Goal: Task Accomplishment & Management: Manage account settings

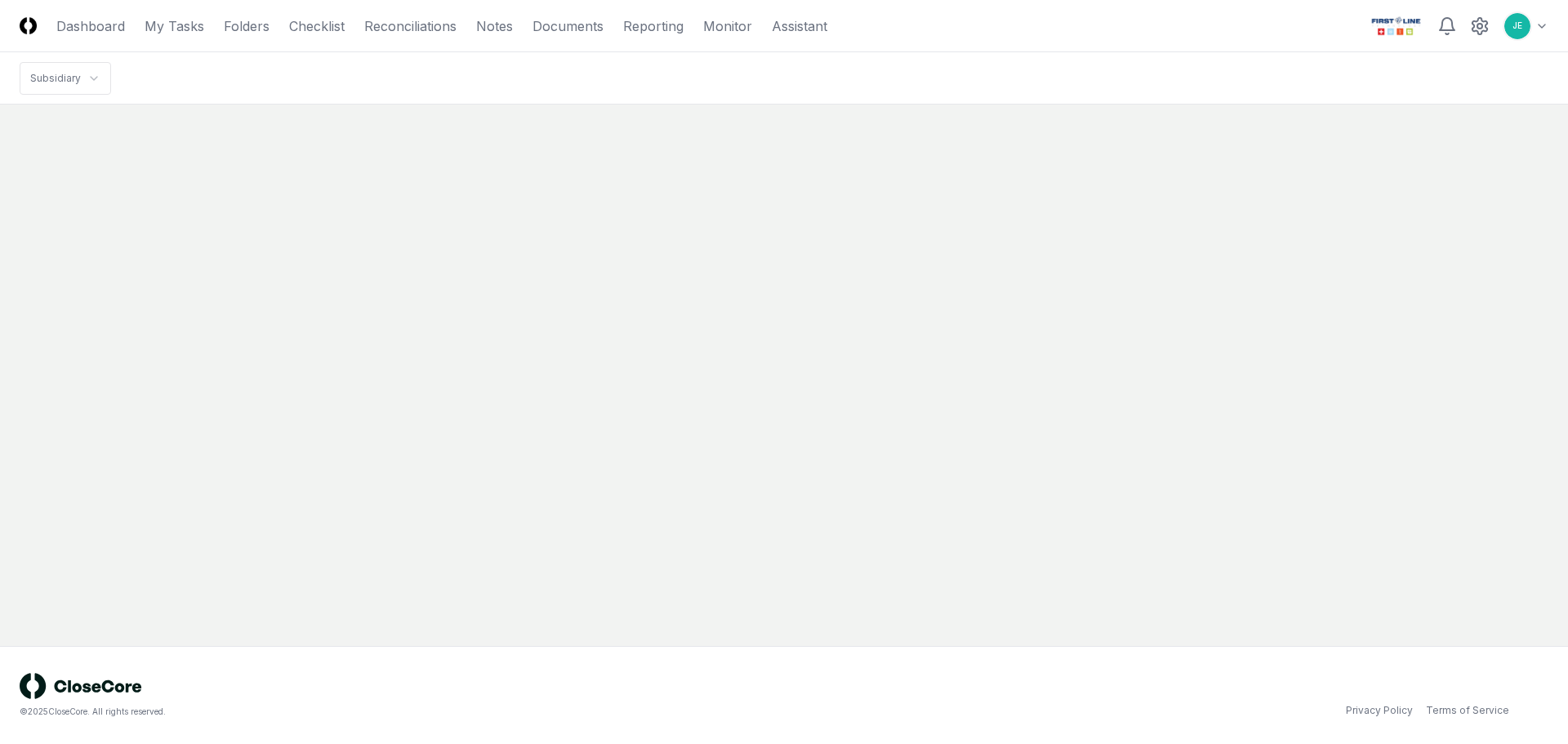
click at [1539, 25] on html "CloseCore Dashboard My Tasks Folders Checklist Reconciliations Notes Documents …" at bounding box center [784, 372] width 1568 height 744
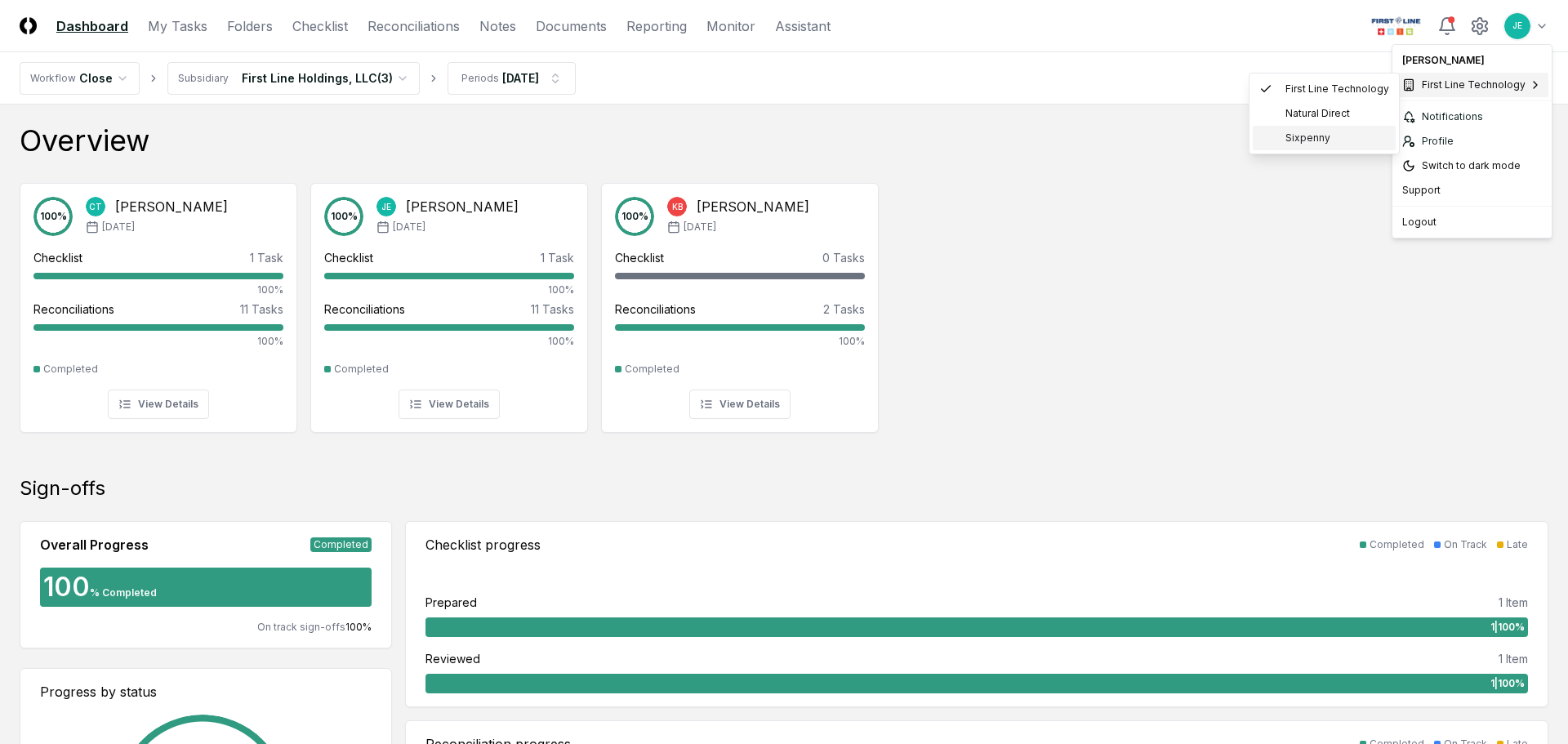
click at [1316, 137] on span "Sixpenny" at bounding box center [1308, 137] width 45 height 15
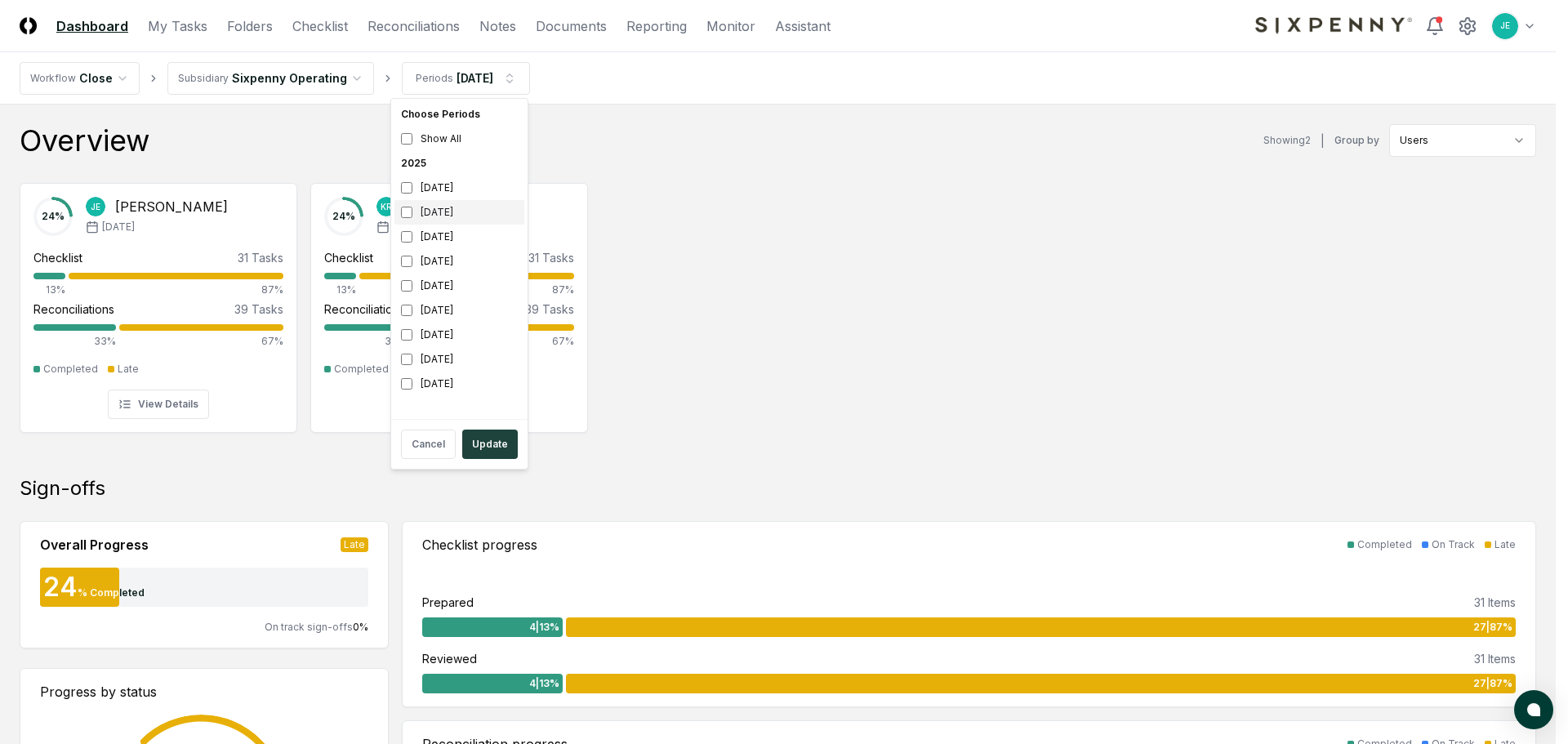
click at [401, 204] on div "[DATE]" at bounding box center [459, 212] width 130 height 25
click at [474, 439] on button "Update" at bounding box center [490, 444] width 56 height 29
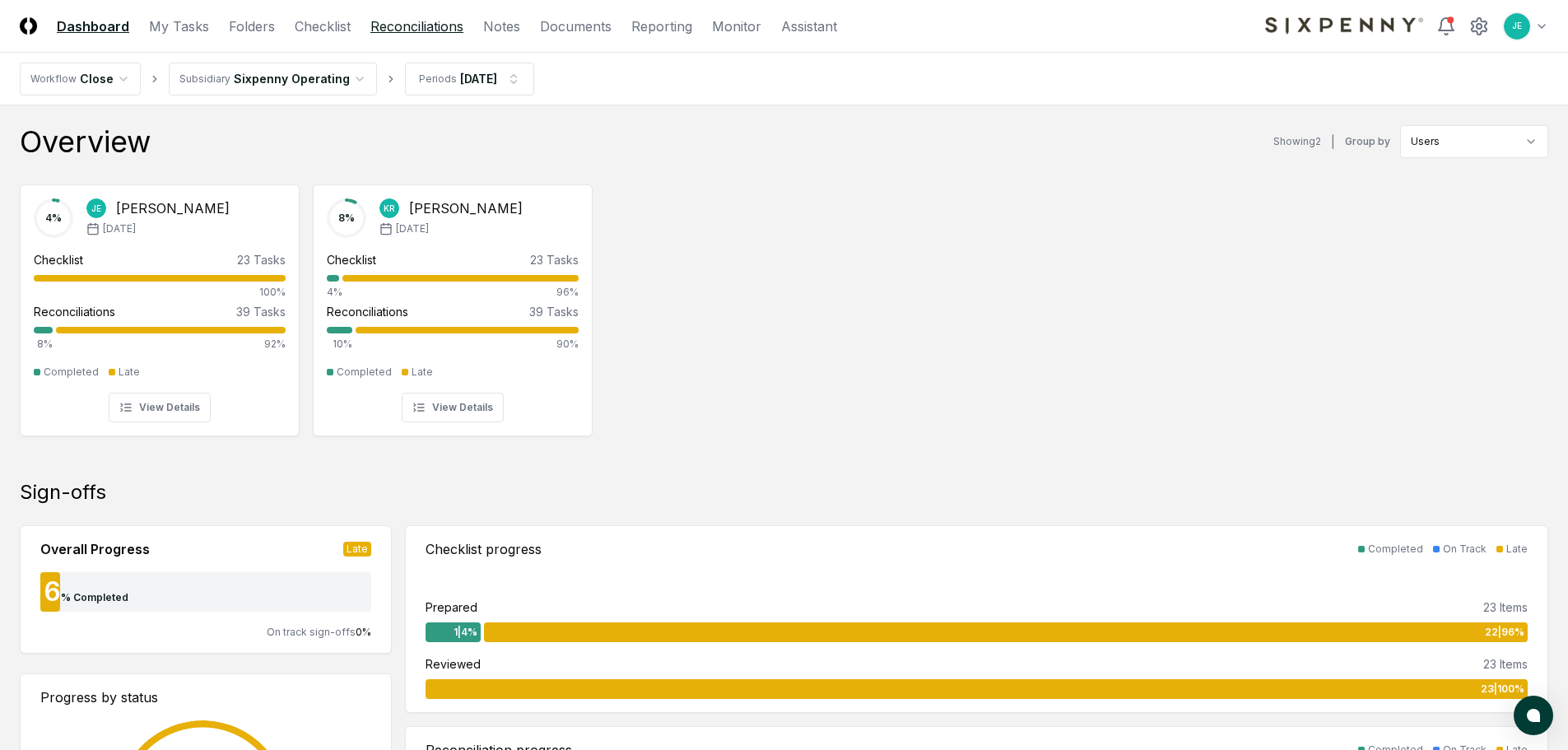
click at [398, 26] on link "Reconciliations" at bounding box center [417, 26] width 93 height 20
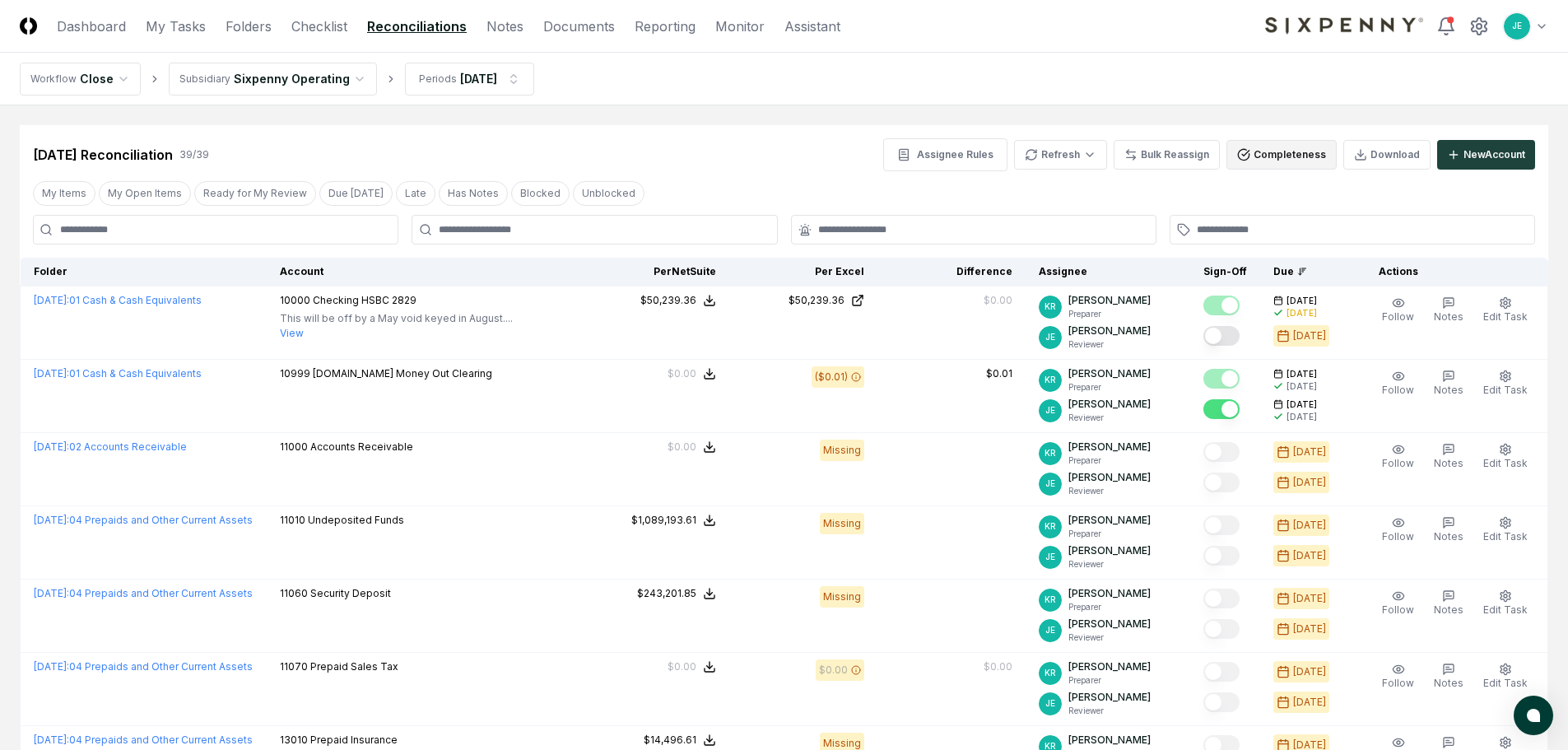
click at [1272, 158] on button "Completeness" at bounding box center [1281, 155] width 110 height 29
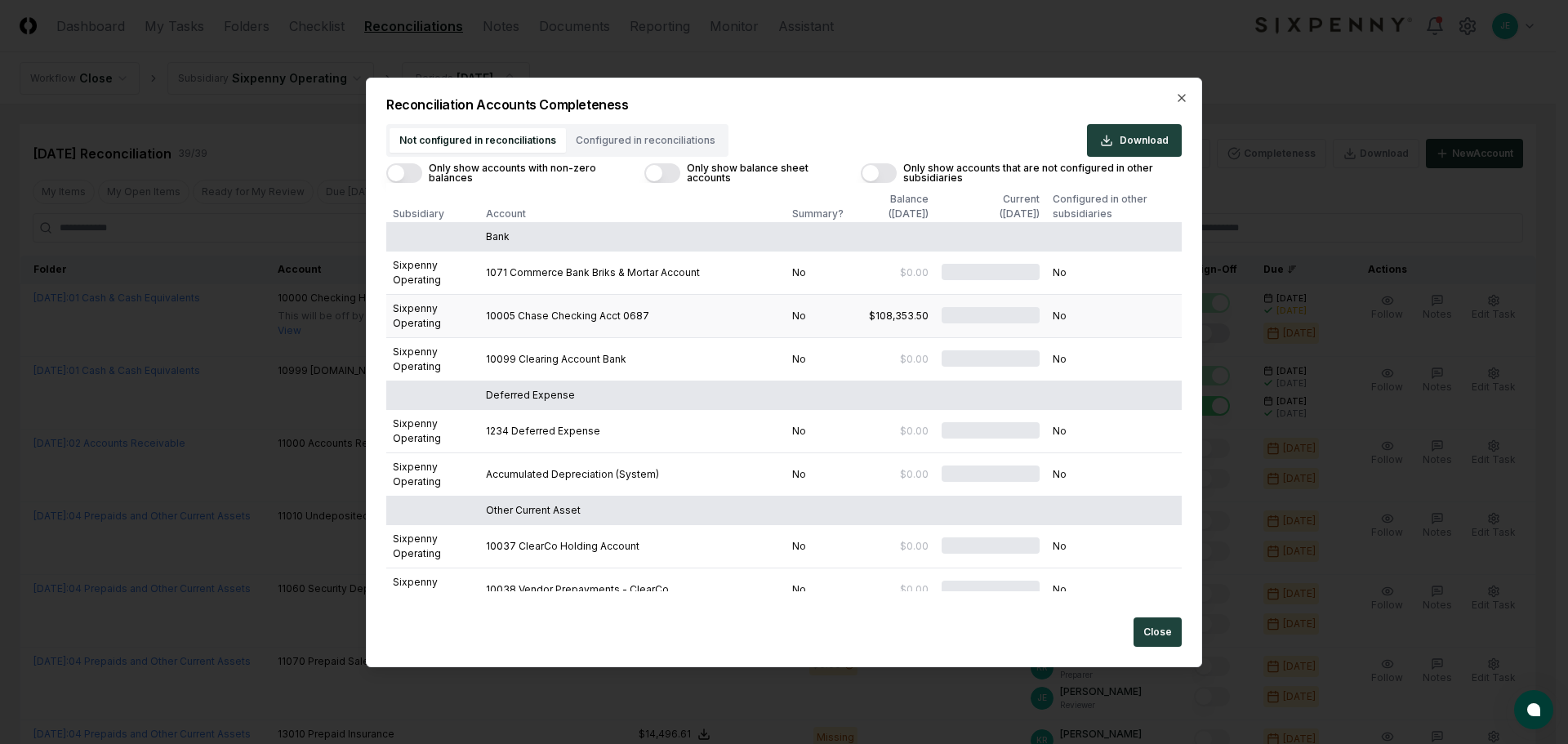
click at [1060, 319] on td "No" at bounding box center [1114, 315] width 136 height 43
click at [782, 326] on td "10005 Chase Checking Acct 0687" at bounding box center [642, 315] width 322 height 43
click at [386, 308] on td "Sixpenny Operating" at bounding box center [433, 315] width 95 height 43
click at [567, 140] on button "Configured in reconciliations" at bounding box center [645, 140] width 159 height 25
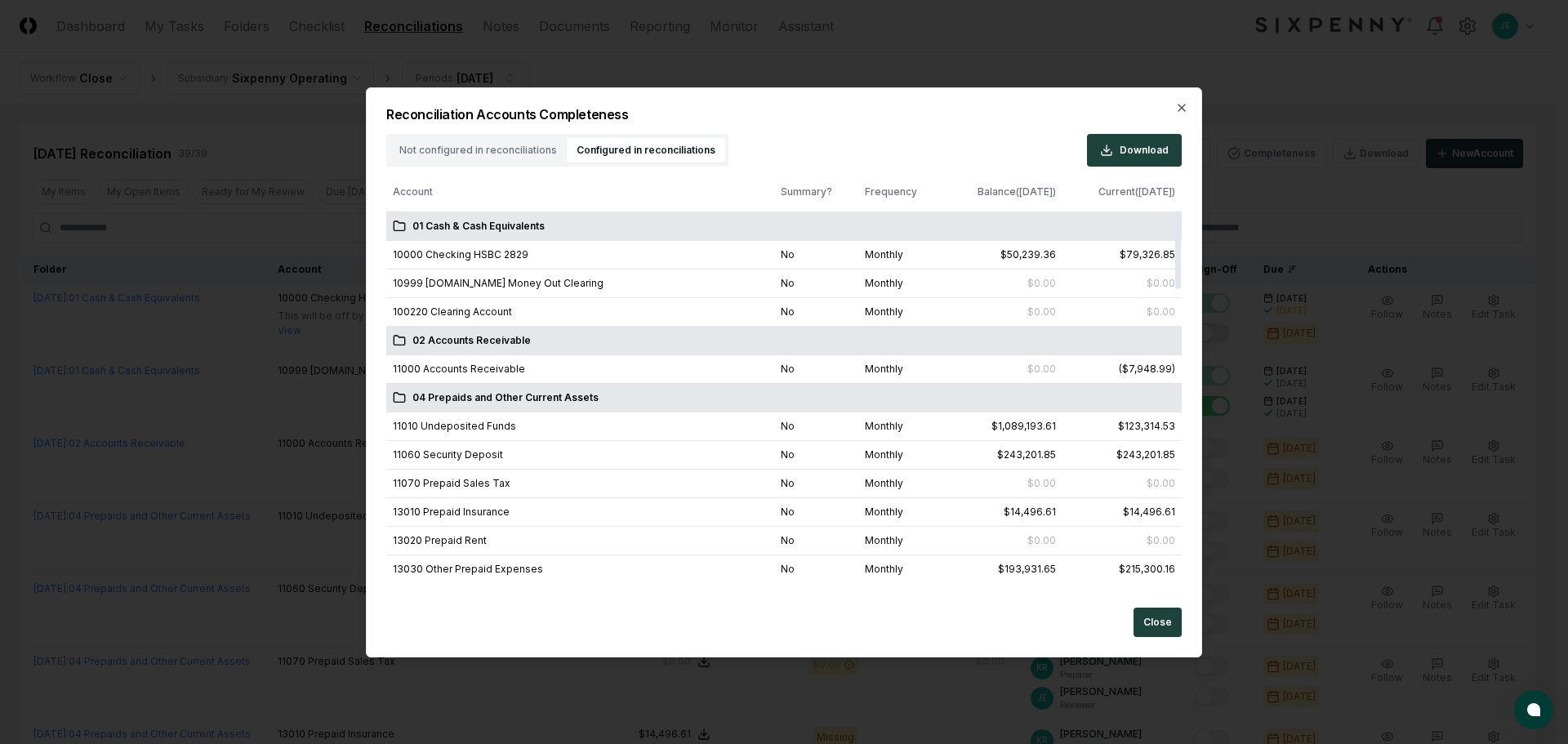
click at [499, 153] on div "Not configured in reconciliations Configured in reconciliations" at bounding box center [557, 150] width 342 height 33
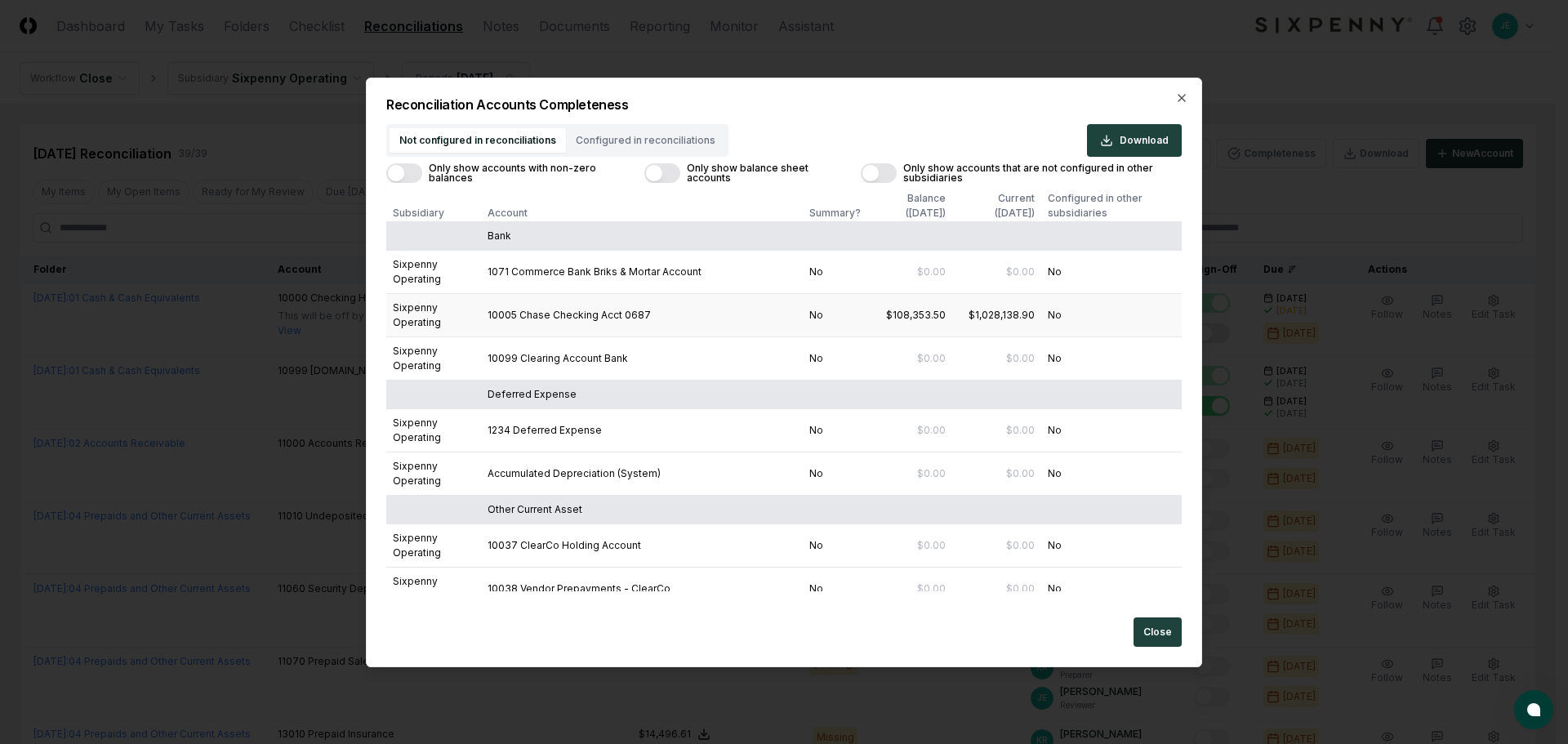
drag, startPoint x: 413, startPoint y: 316, endPoint x: 787, endPoint y: 313, distance: 374.0
click at [425, 316] on td "Sixpenny Operating" at bounding box center [433, 315] width 95 height 43
click at [994, 305] on td "$1,028,138.90" at bounding box center [997, 315] width 89 height 43
click at [1049, 311] on td "No" at bounding box center [1111, 315] width 140 height 43
click at [1168, 635] on button "Close" at bounding box center [1158, 631] width 48 height 29
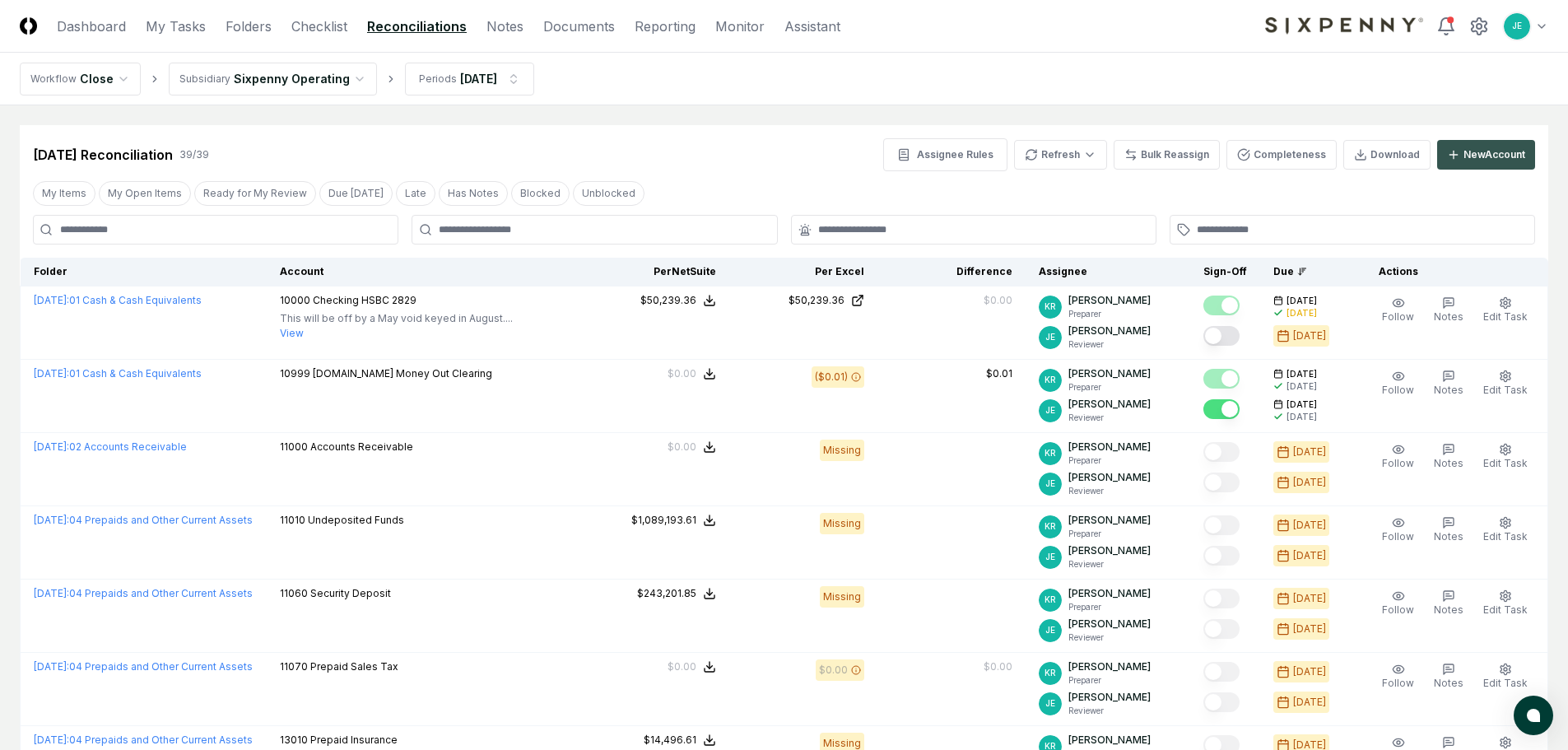
click at [1464, 155] on div "New Account" at bounding box center [1493, 154] width 62 height 15
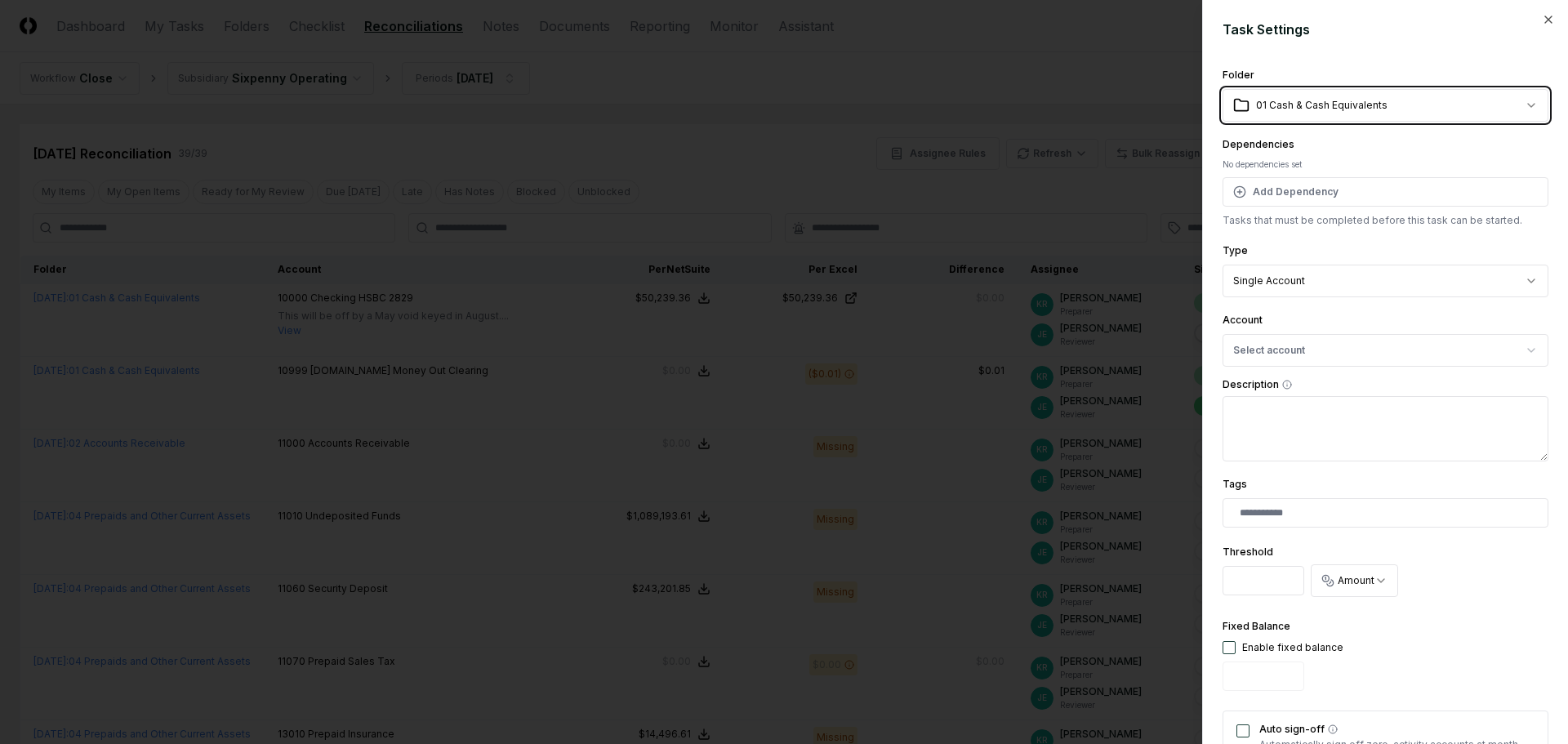
click at [1318, 351] on button "Select account" at bounding box center [1385, 351] width 326 height 33
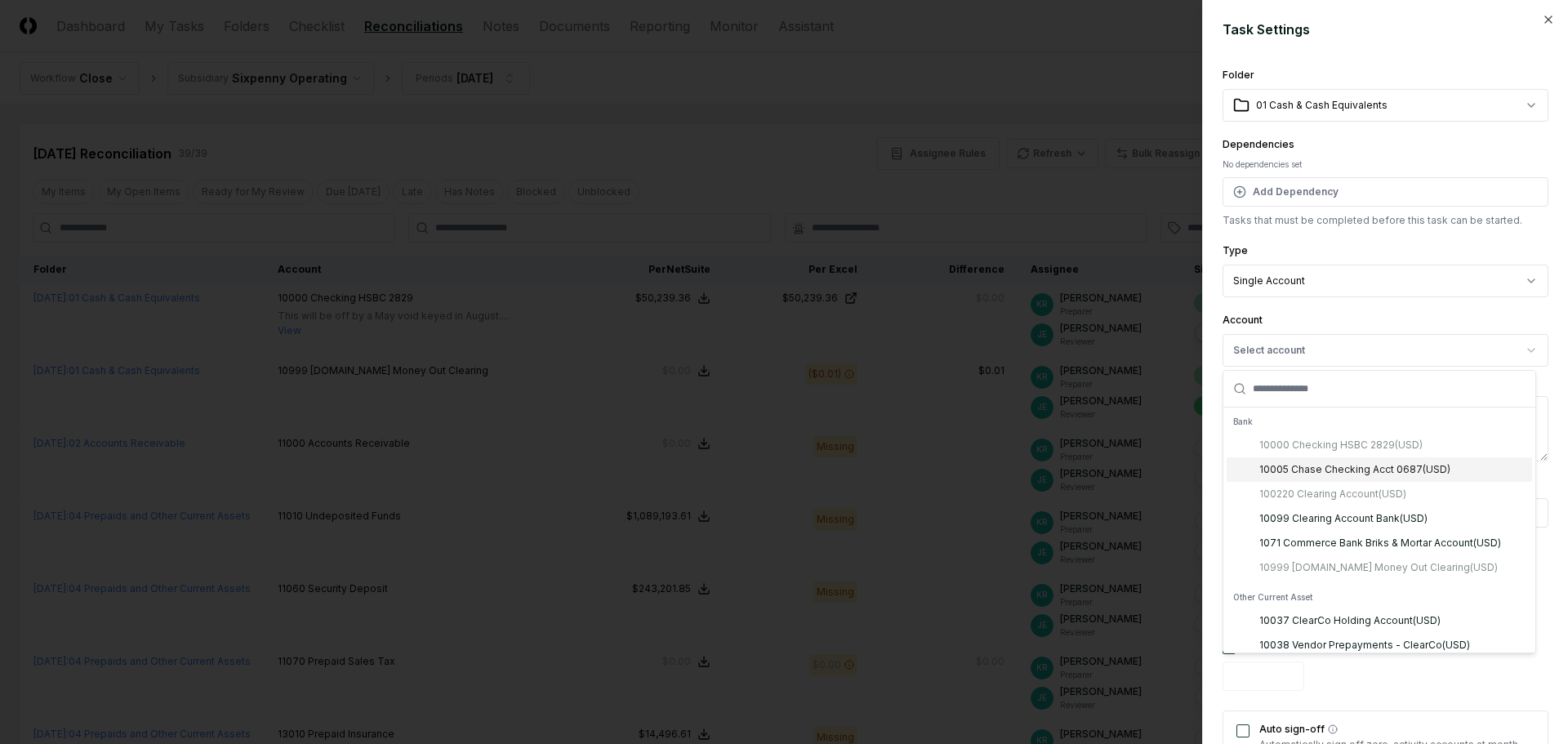
click at [1337, 472] on div "10005 Chase Checking Acct 0687 ( USD )" at bounding box center [1355, 469] width 191 height 15
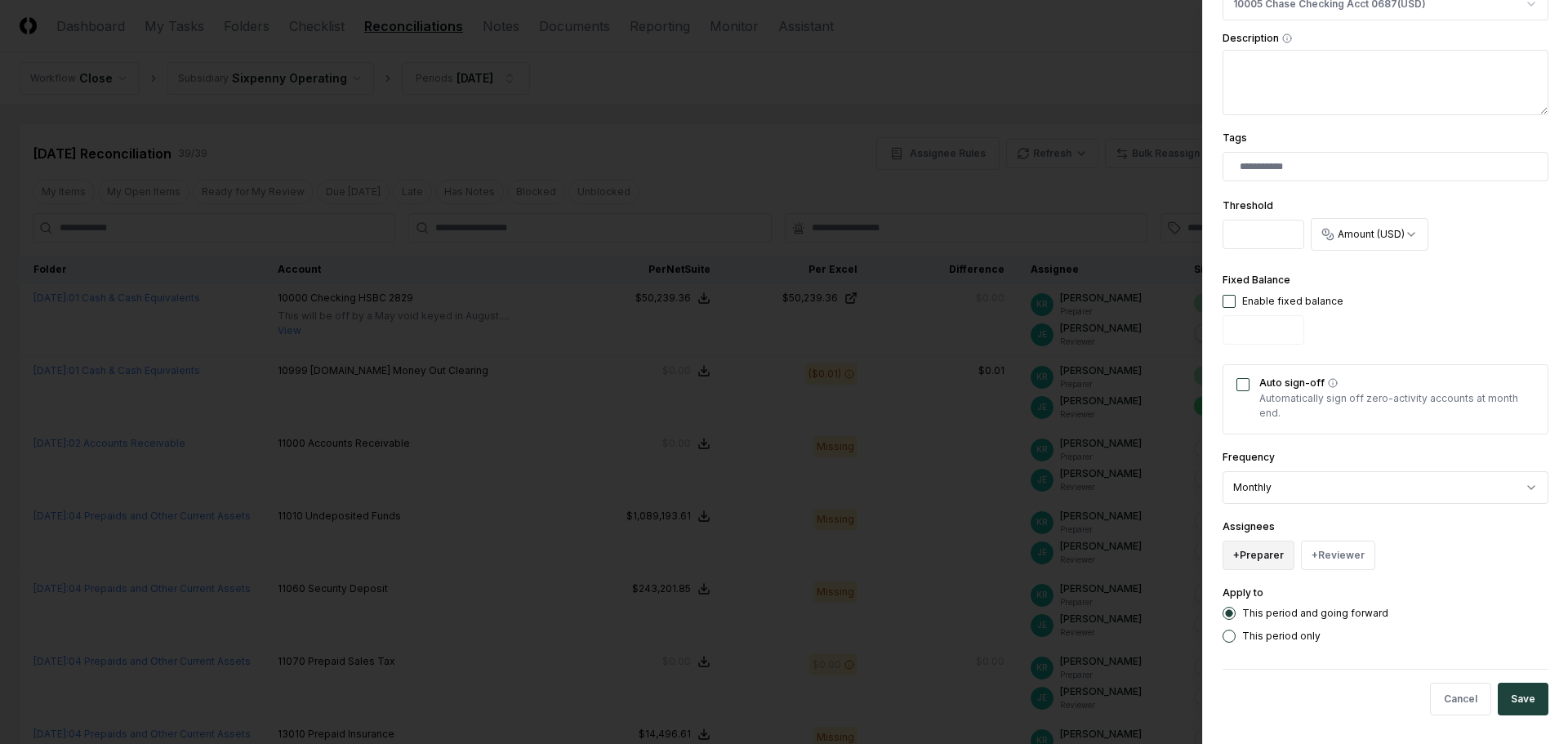
scroll to position [351, 0]
click at [1279, 552] on button "+ Preparer" at bounding box center [1259, 551] width 72 height 29
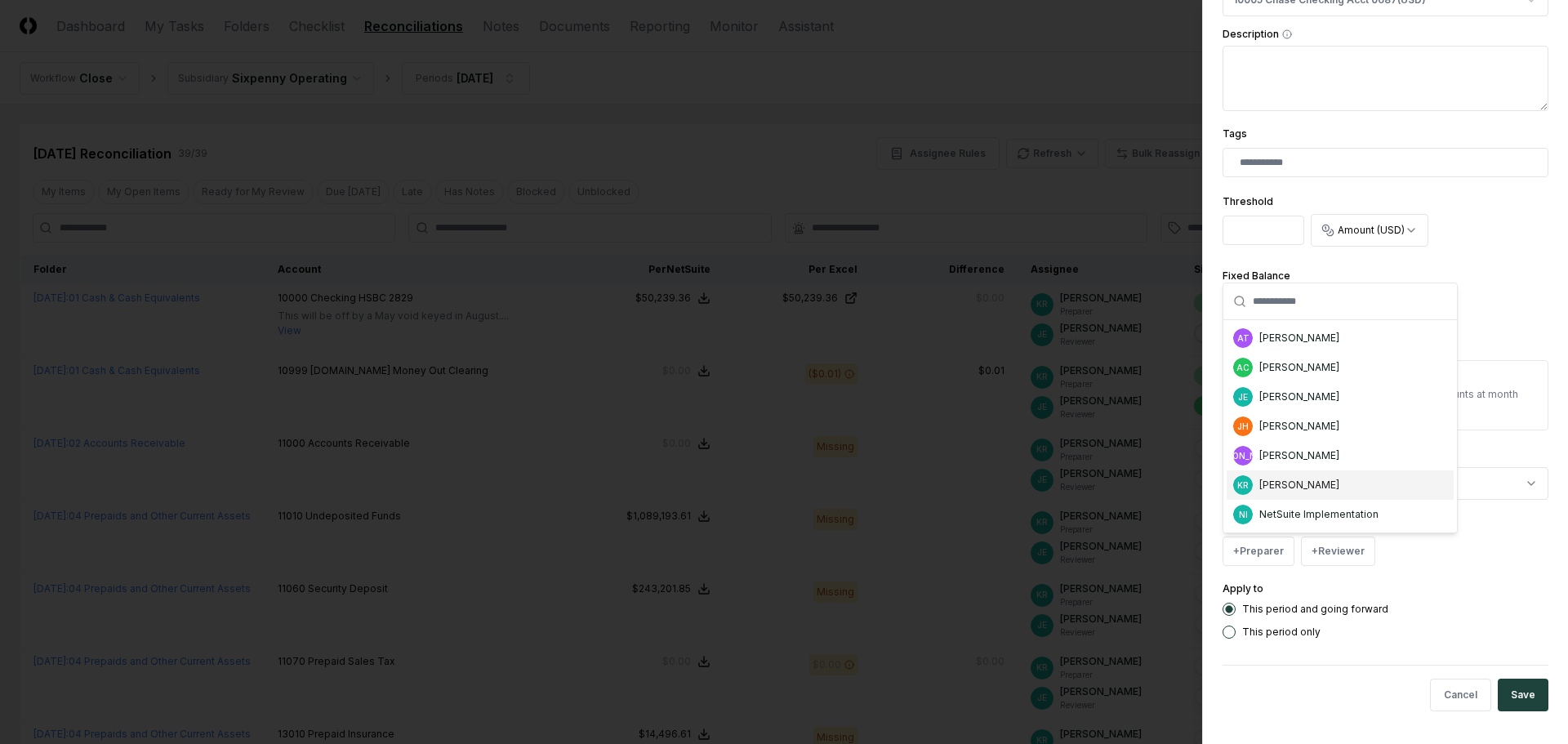
click at [1319, 486] on div "[PERSON_NAME]" at bounding box center [1299, 485] width 80 height 15
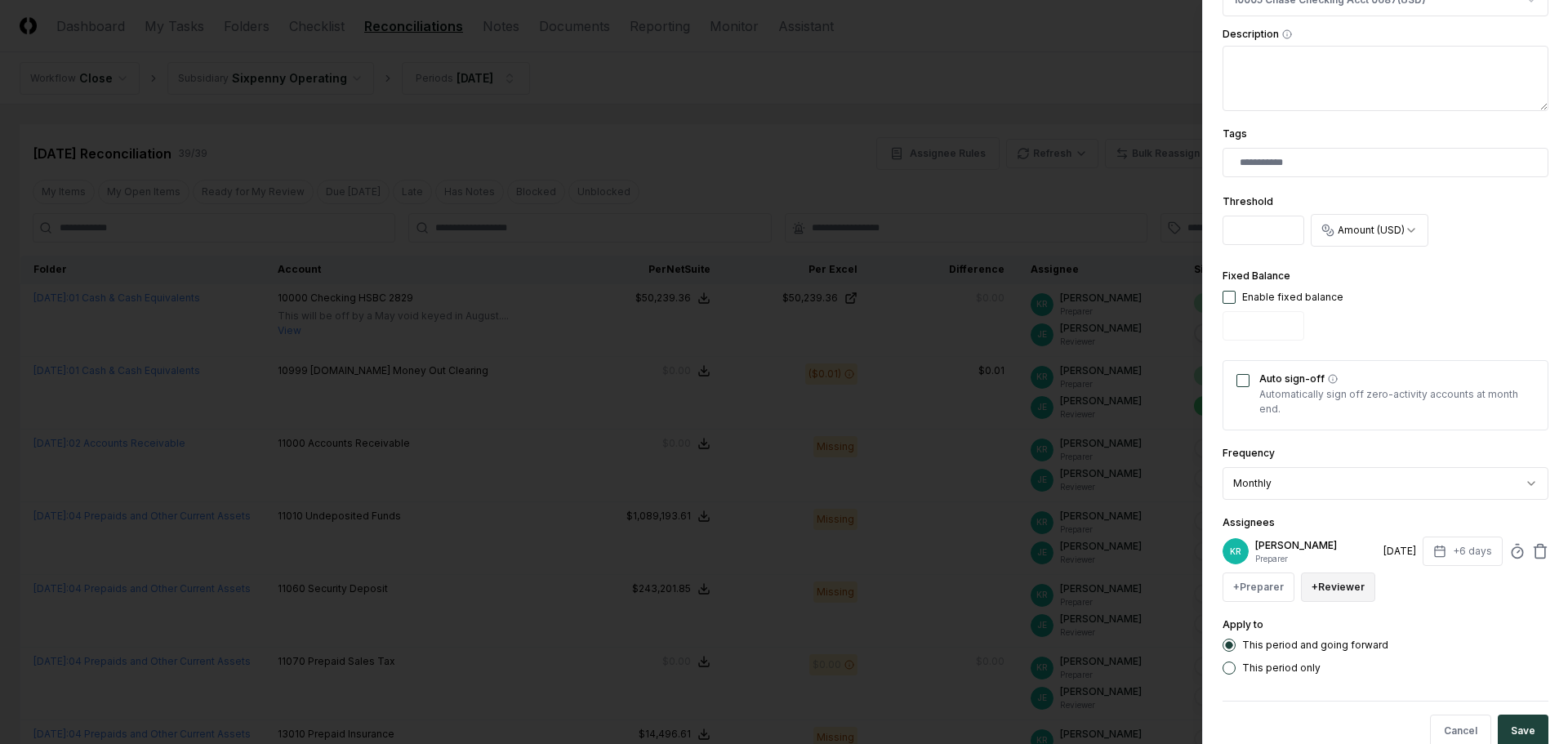
click at [1344, 586] on button "+ Reviewer" at bounding box center [1338, 587] width 74 height 29
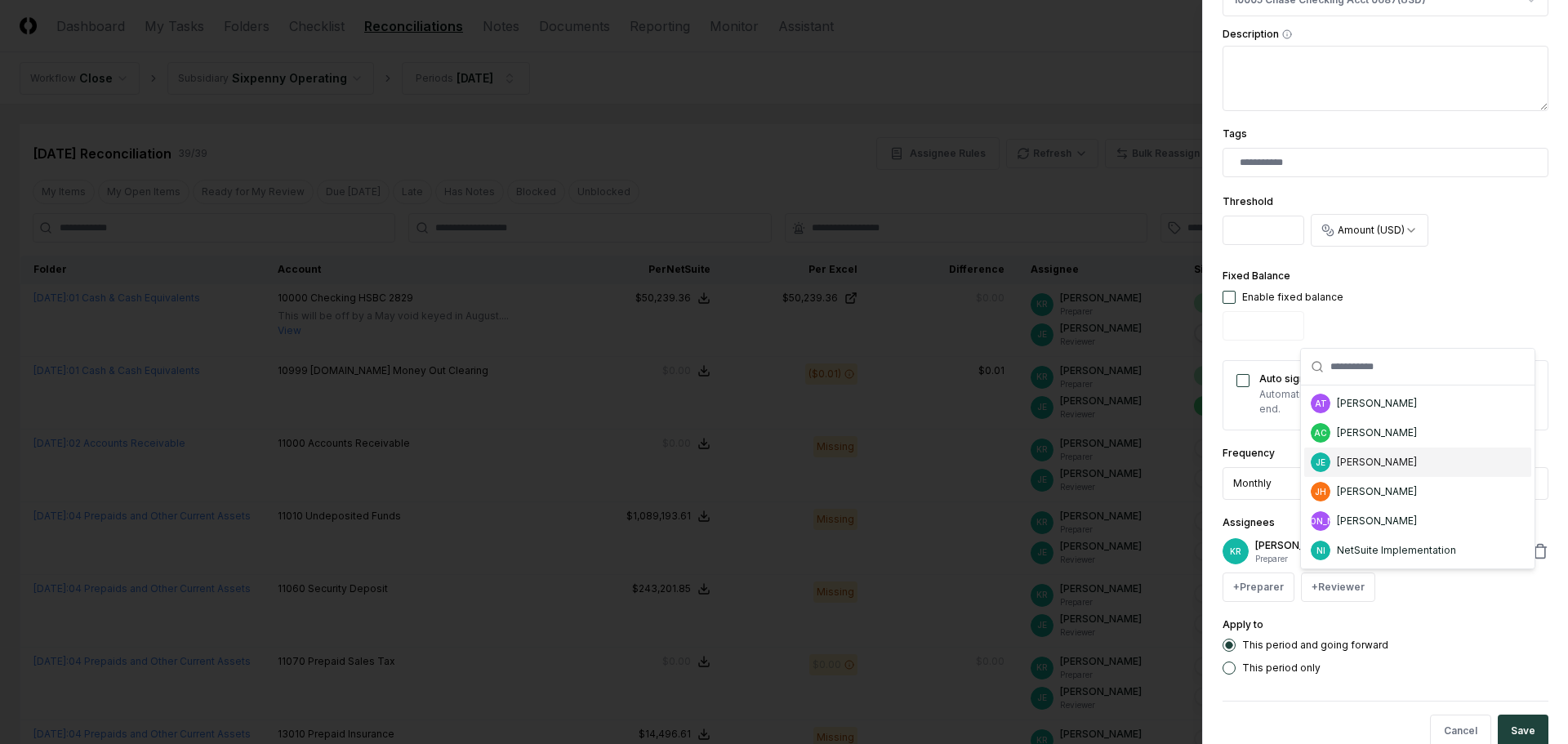
click at [1391, 450] on div "[PERSON_NAME]" at bounding box center [1418, 462] width 227 height 29
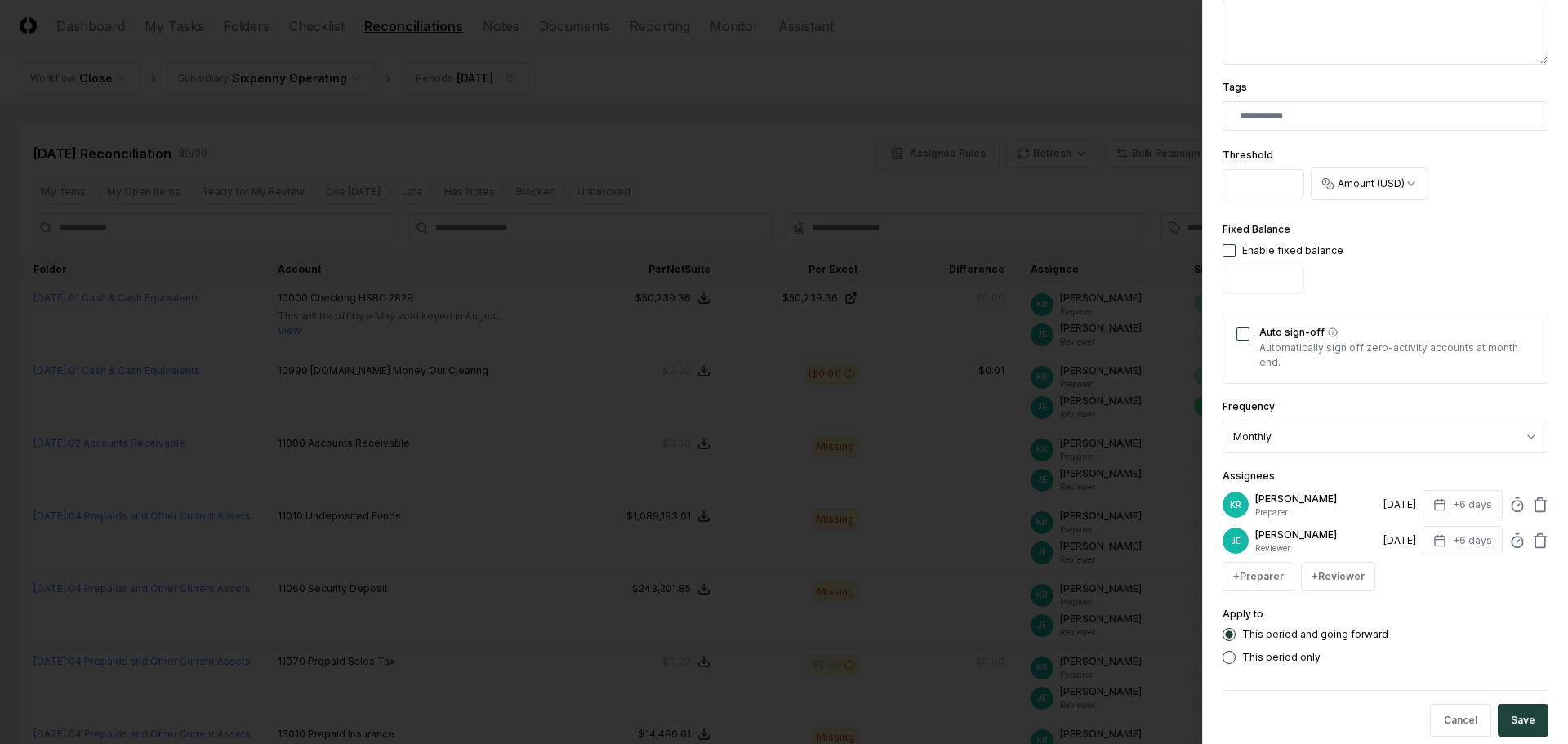
scroll to position [422, 0]
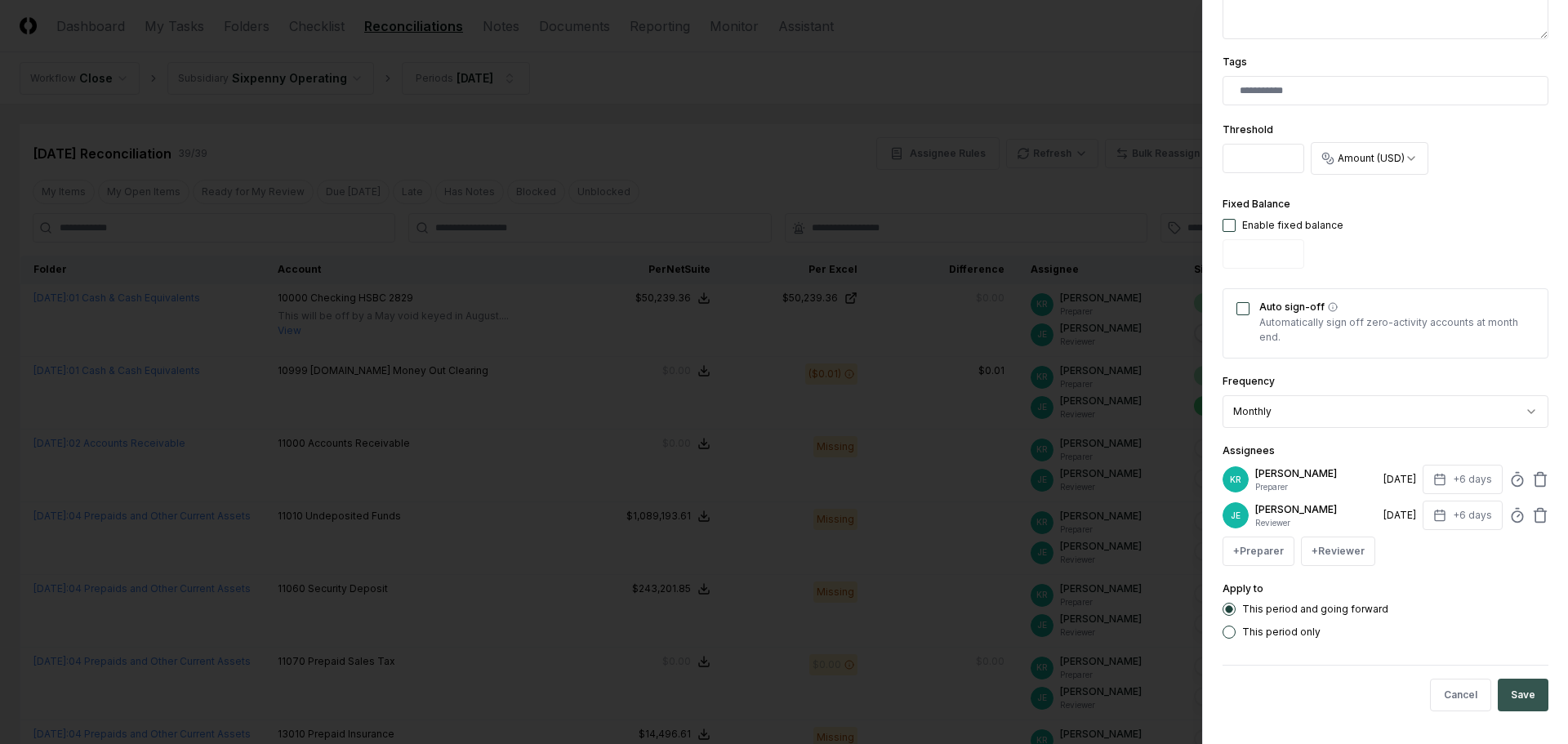
click at [1510, 695] on button "Save" at bounding box center [1523, 695] width 51 height 33
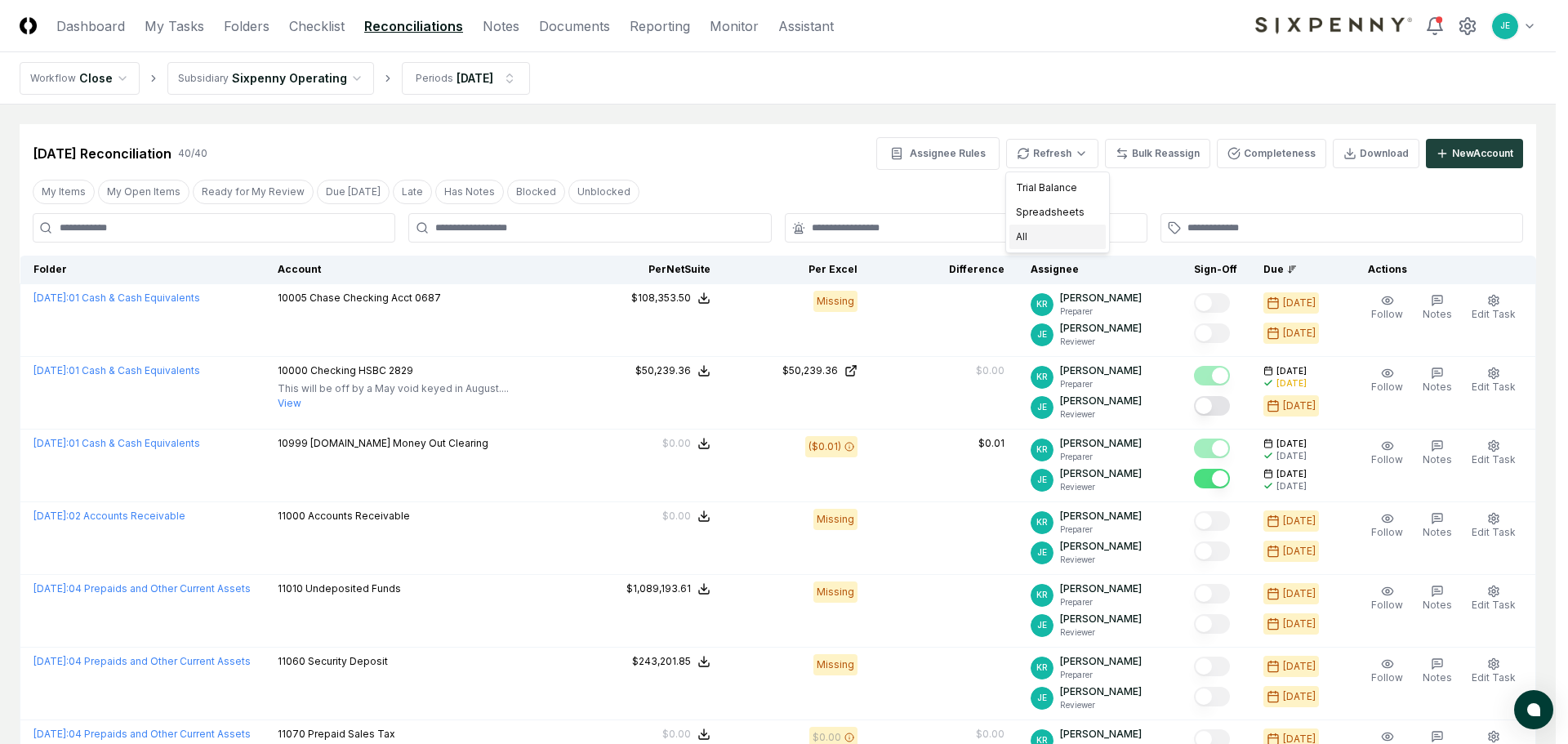
click at [1040, 240] on div "All" at bounding box center [1057, 236] width 96 height 25
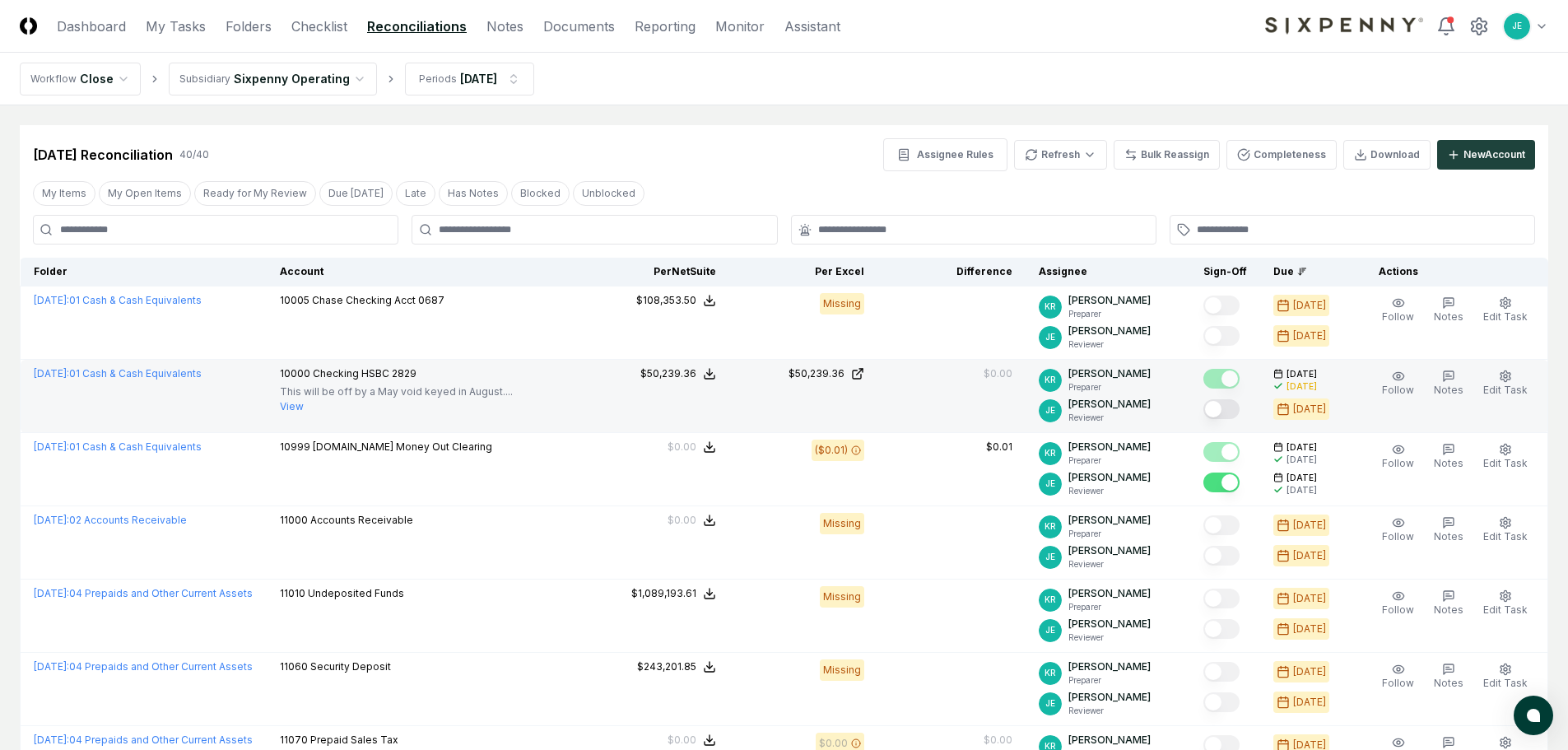
click at [1240, 411] on button "Mark complete" at bounding box center [1221, 409] width 36 height 20
click at [1285, 154] on button "Completeness" at bounding box center [1281, 155] width 110 height 29
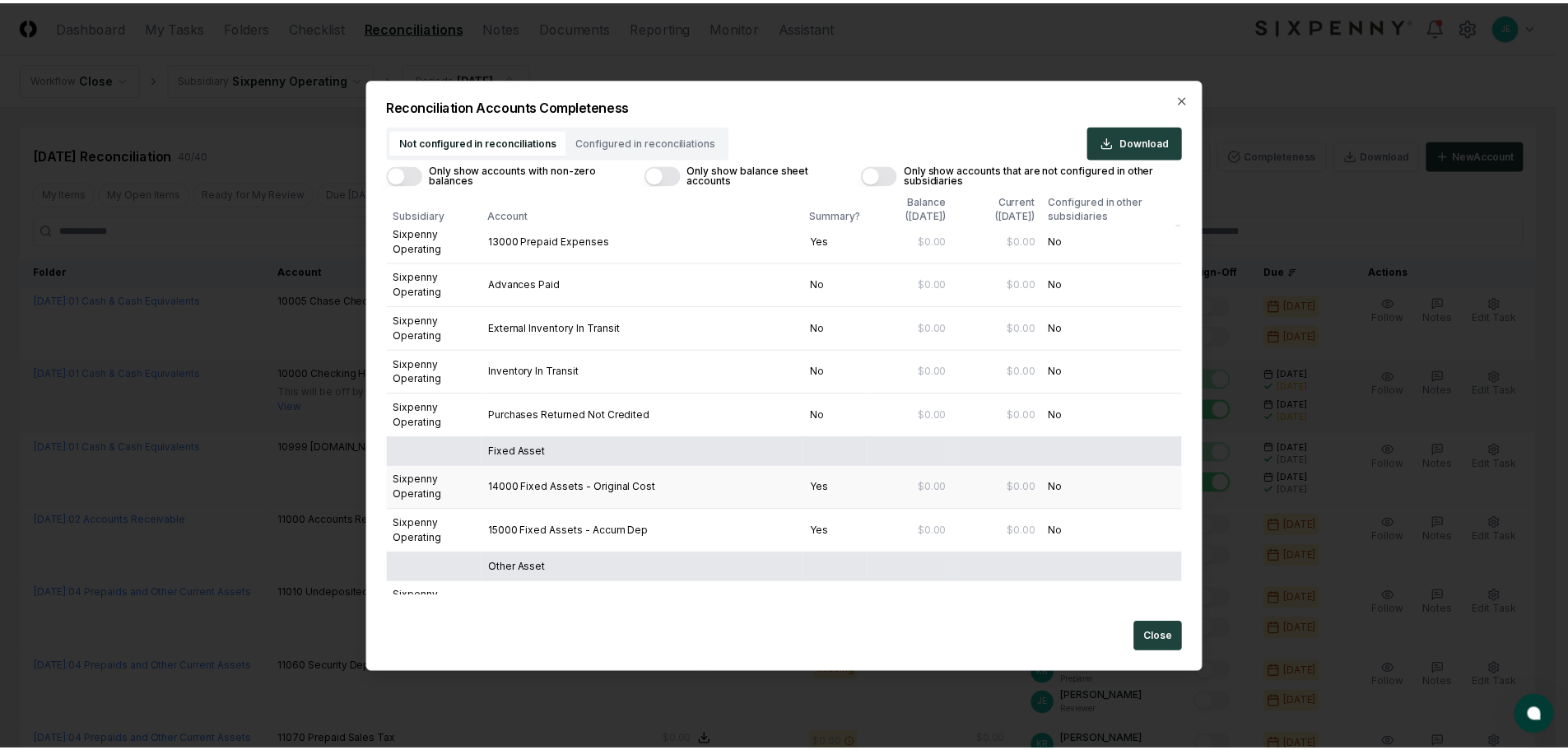
scroll to position [494, 0]
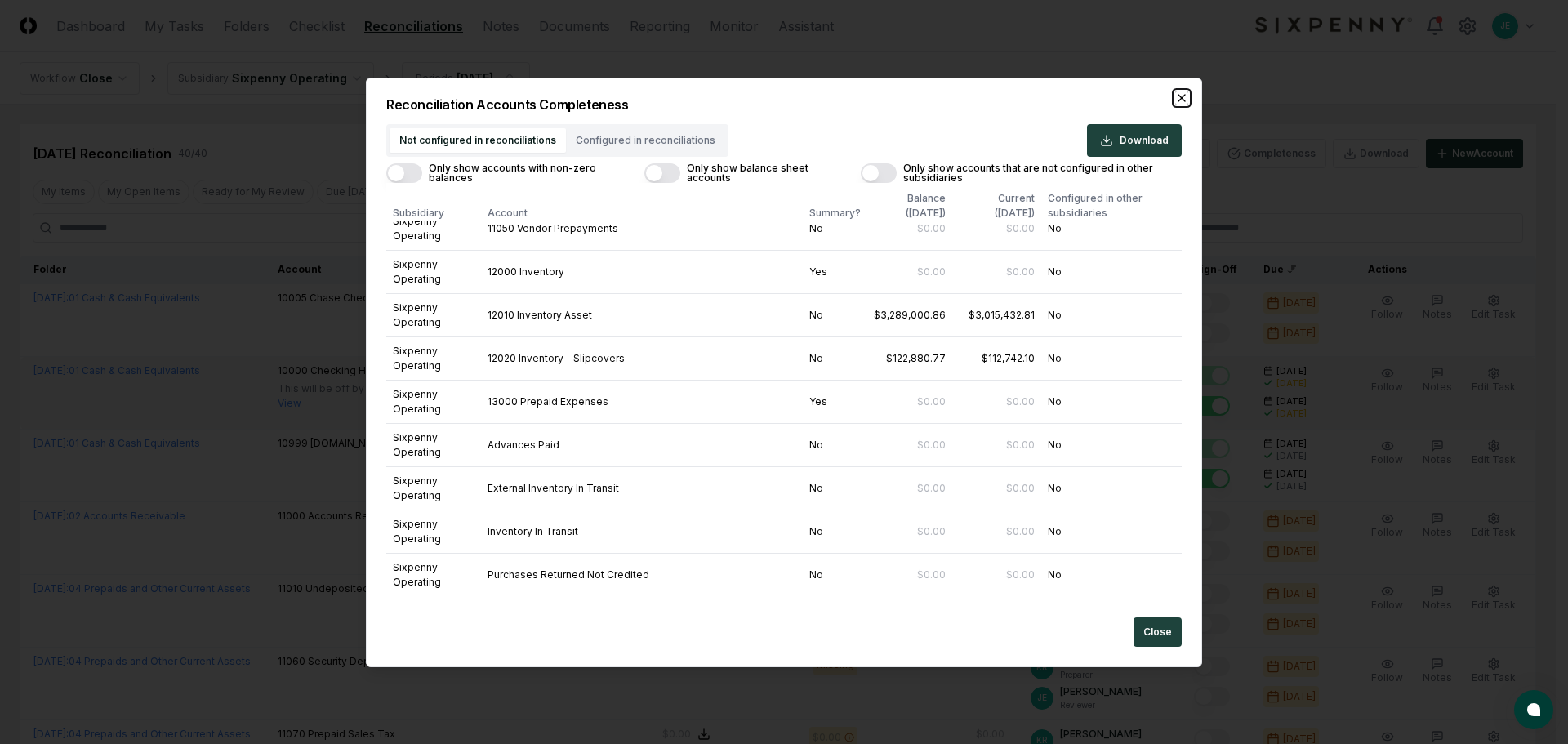
click at [1185, 99] on icon "button" at bounding box center [1181, 97] width 13 height 13
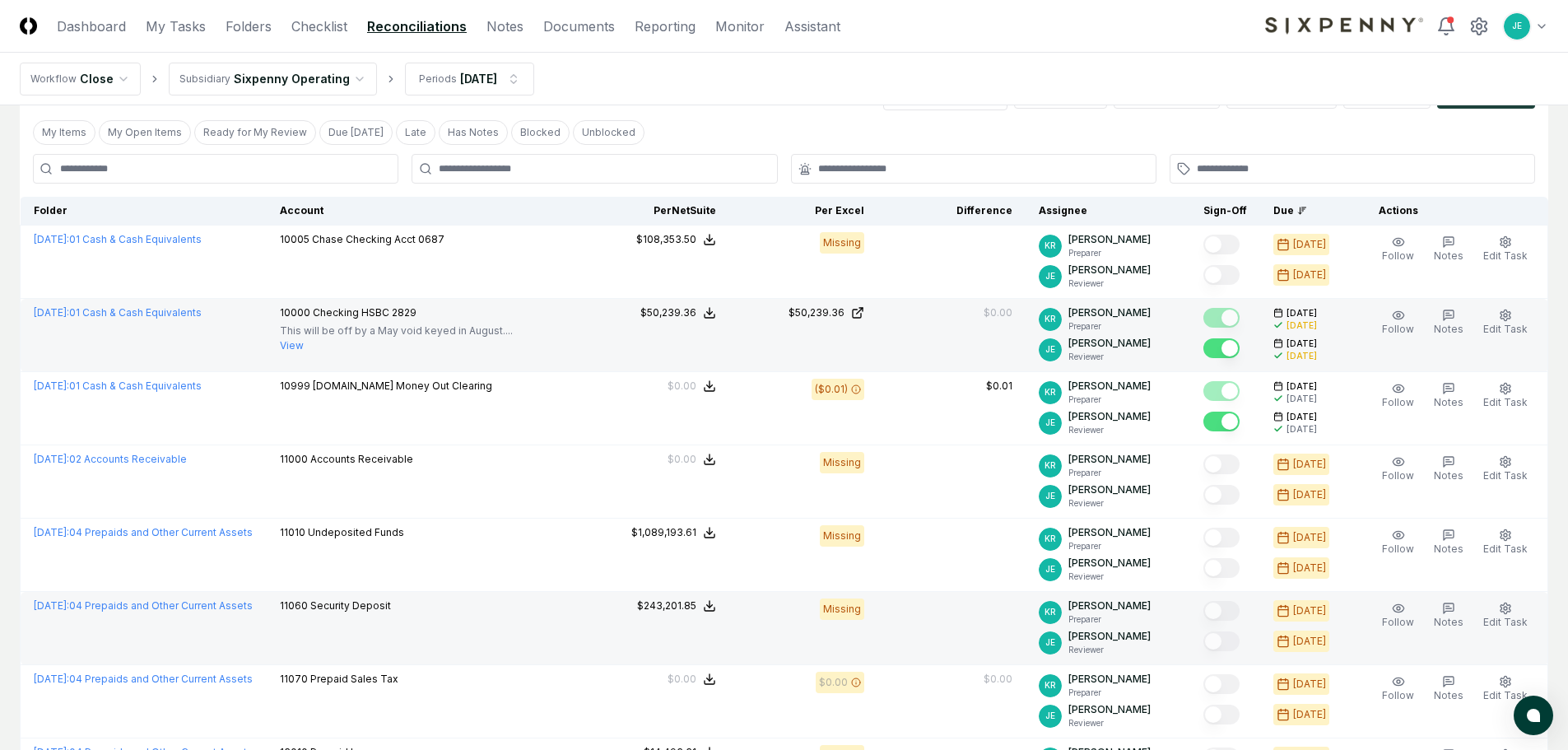
scroll to position [0, 0]
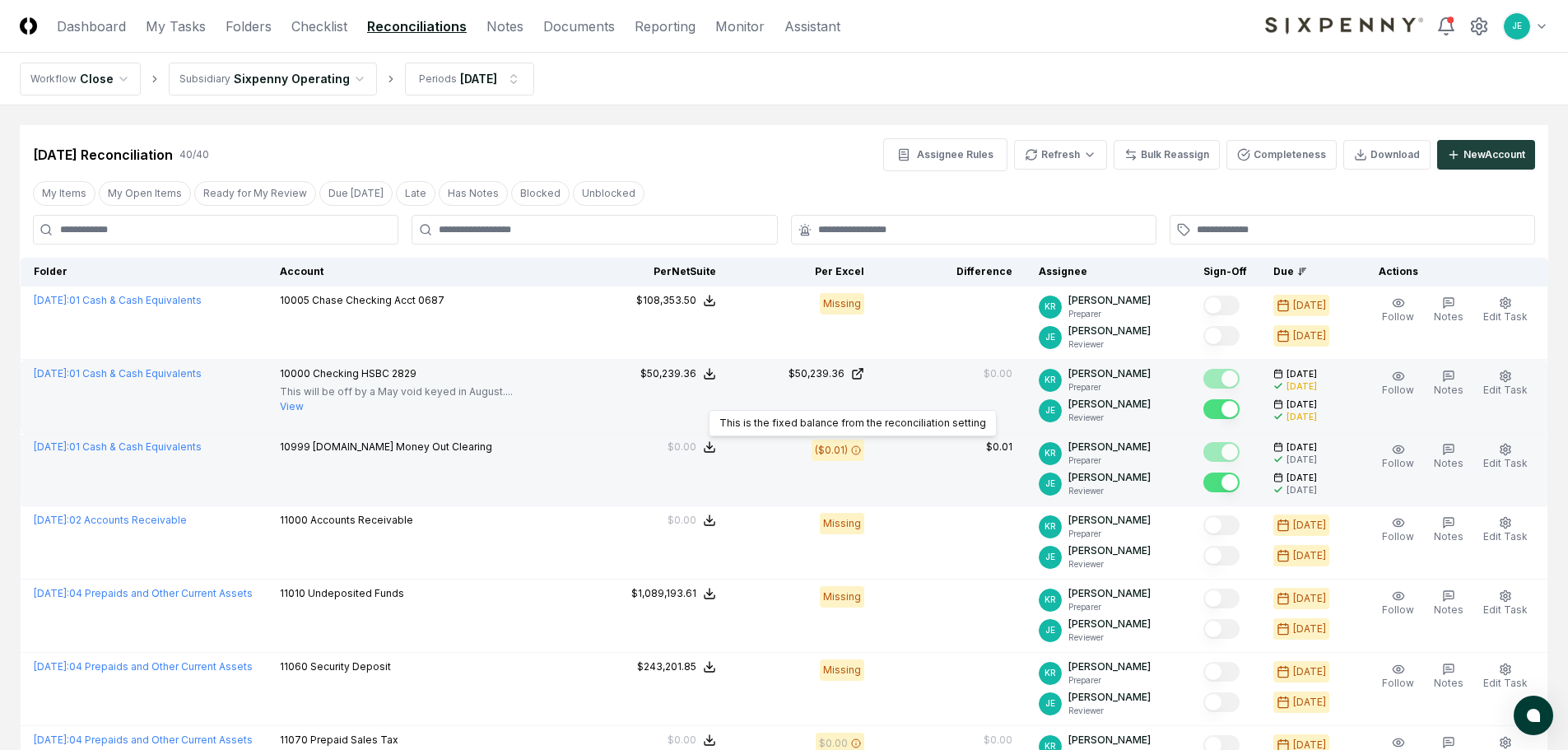
click at [861, 453] on icon at bounding box center [855, 449] width 10 height 10
click at [1522, 457] on span "Edit Task" at bounding box center [1505, 462] width 44 height 12
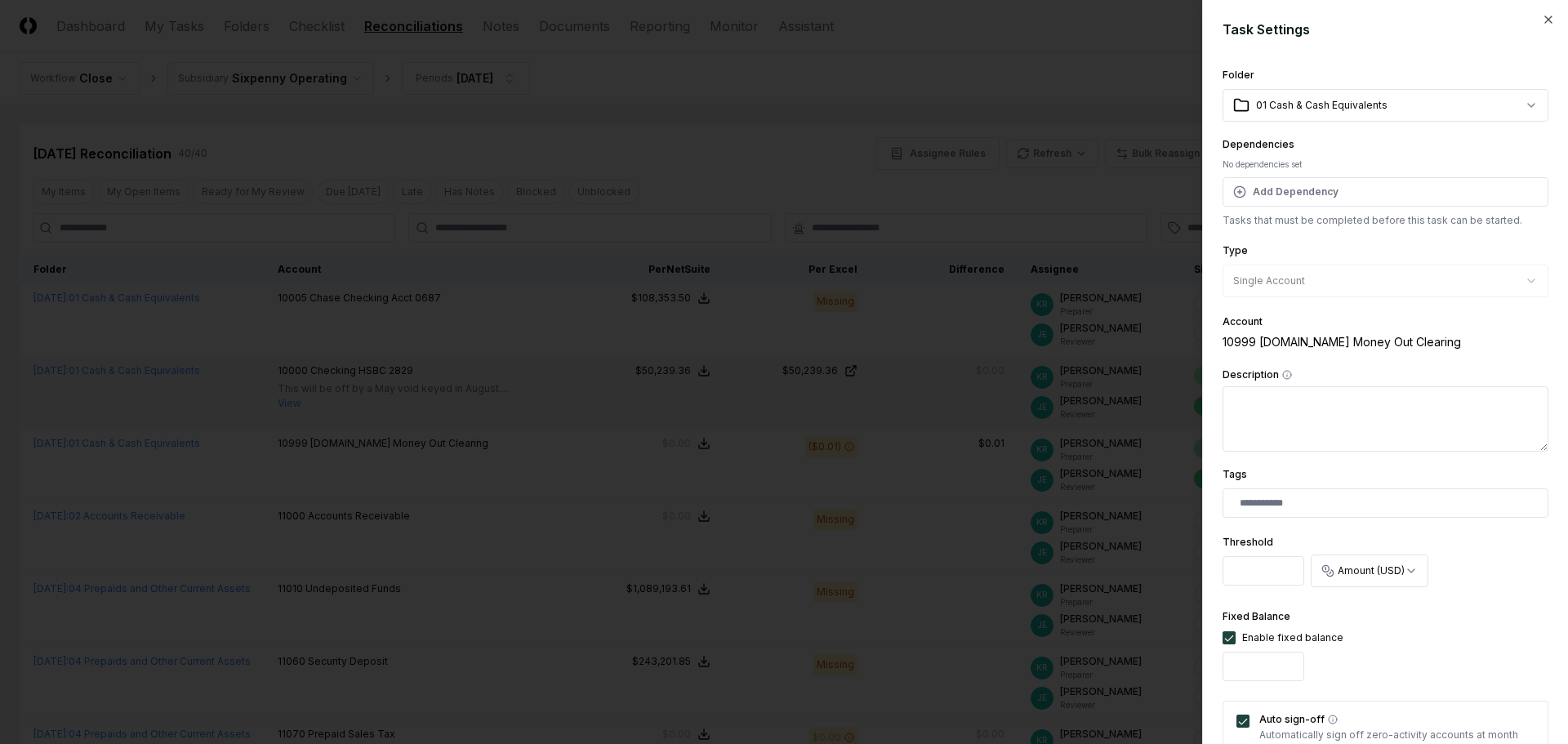
click at [1262, 576] on input "****" at bounding box center [1263, 570] width 82 height 29
type input "****"
click at [1263, 663] on input "*****" at bounding box center [1263, 666] width 82 height 29
type input "*****"
click at [1522, 590] on div "**********" at bounding box center [1385, 562] width 326 height 63
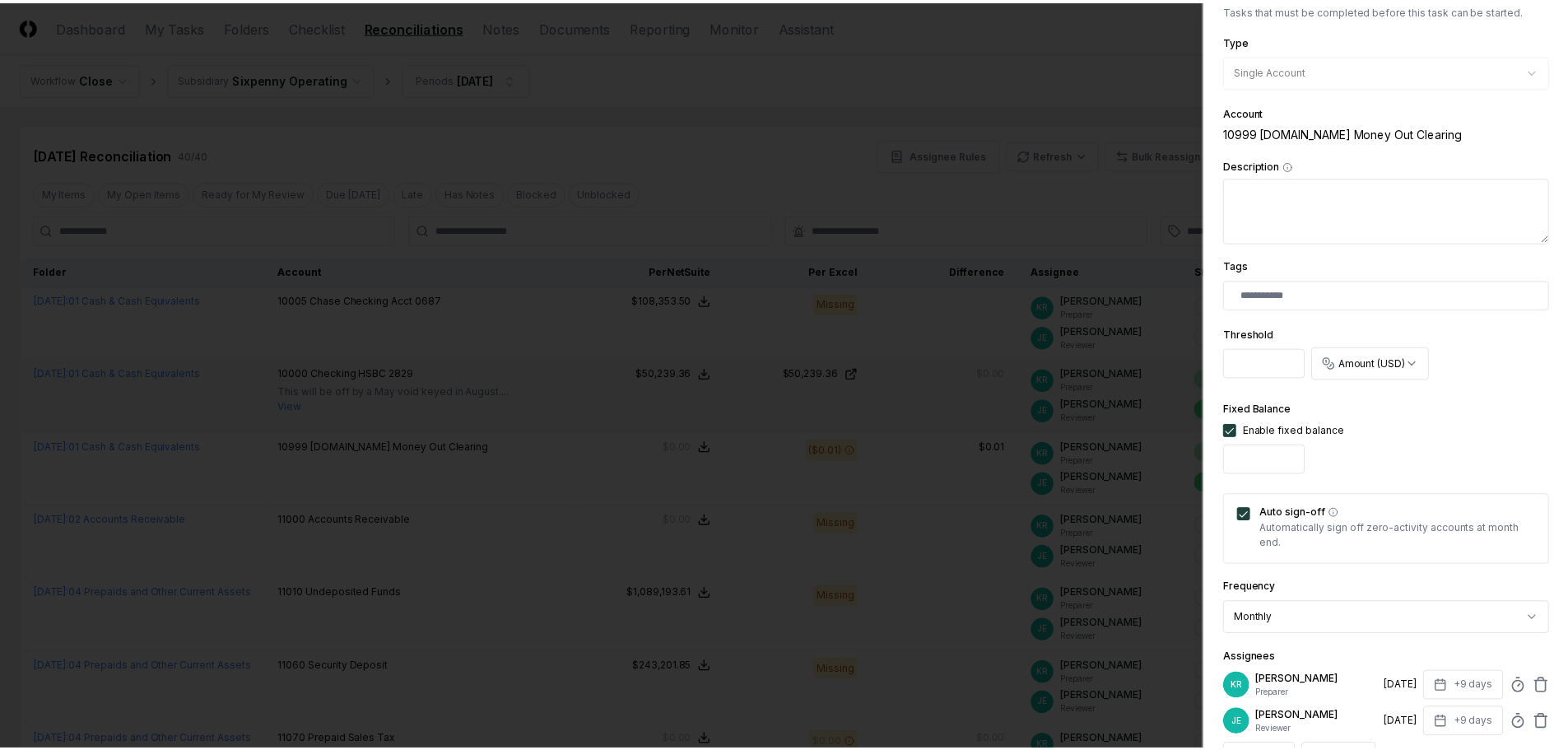
scroll to position [416, 0]
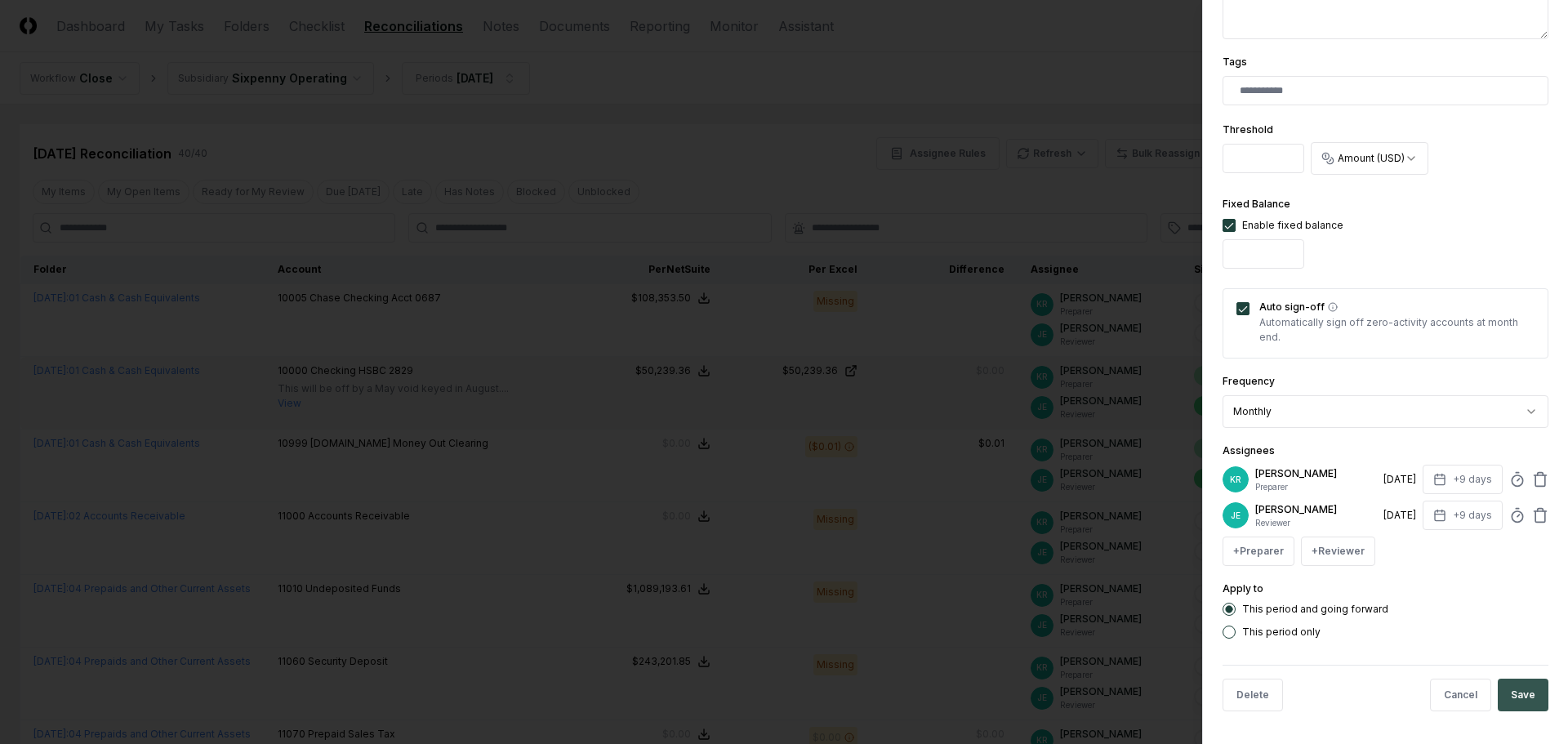
click at [1526, 694] on button "Save" at bounding box center [1523, 695] width 51 height 33
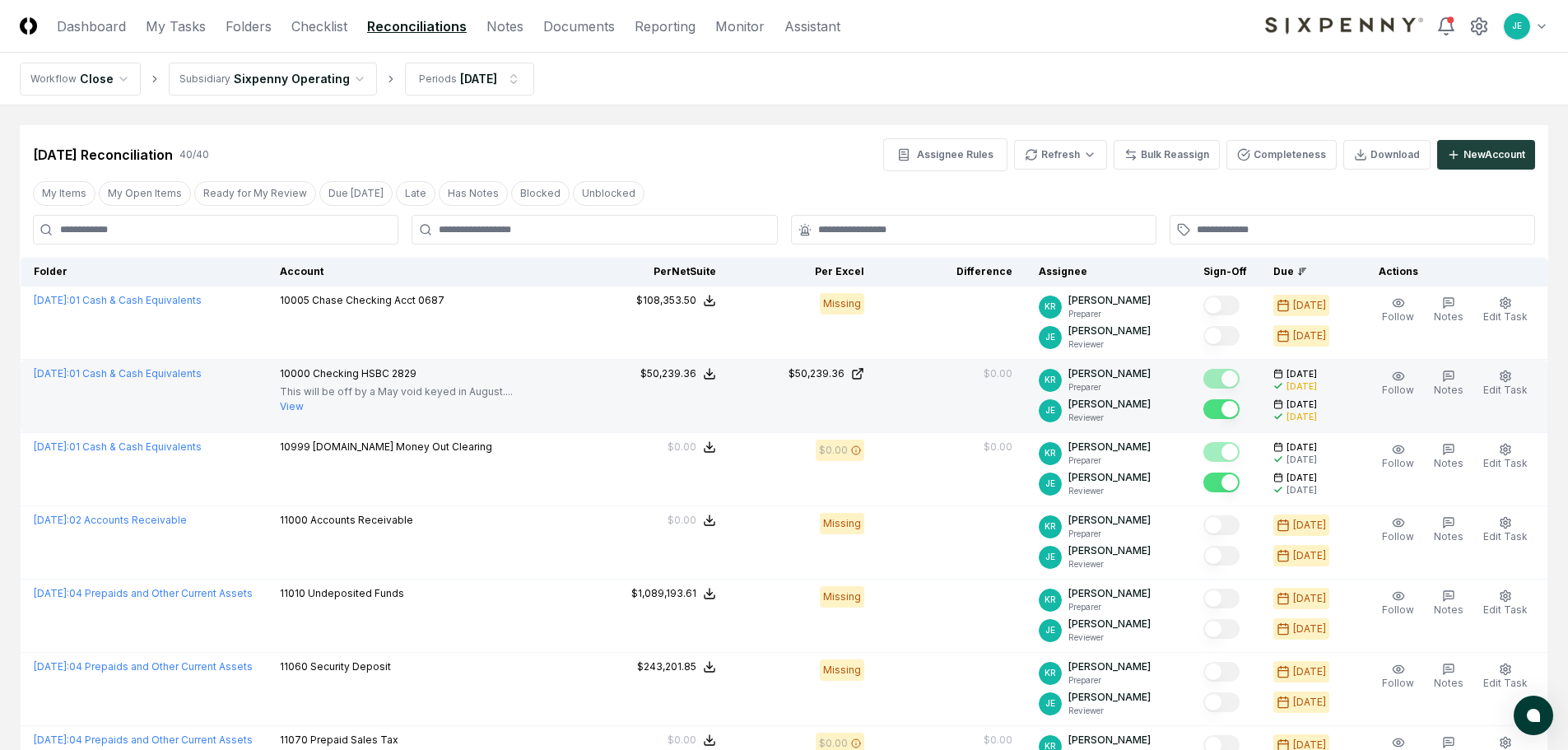
click at [814, 181] on div "My Items My Open Items Ready for My Review Due [DATE] Late Has Notes Blocked Un…" at bounding box center [784, 192] width 1528 height 30
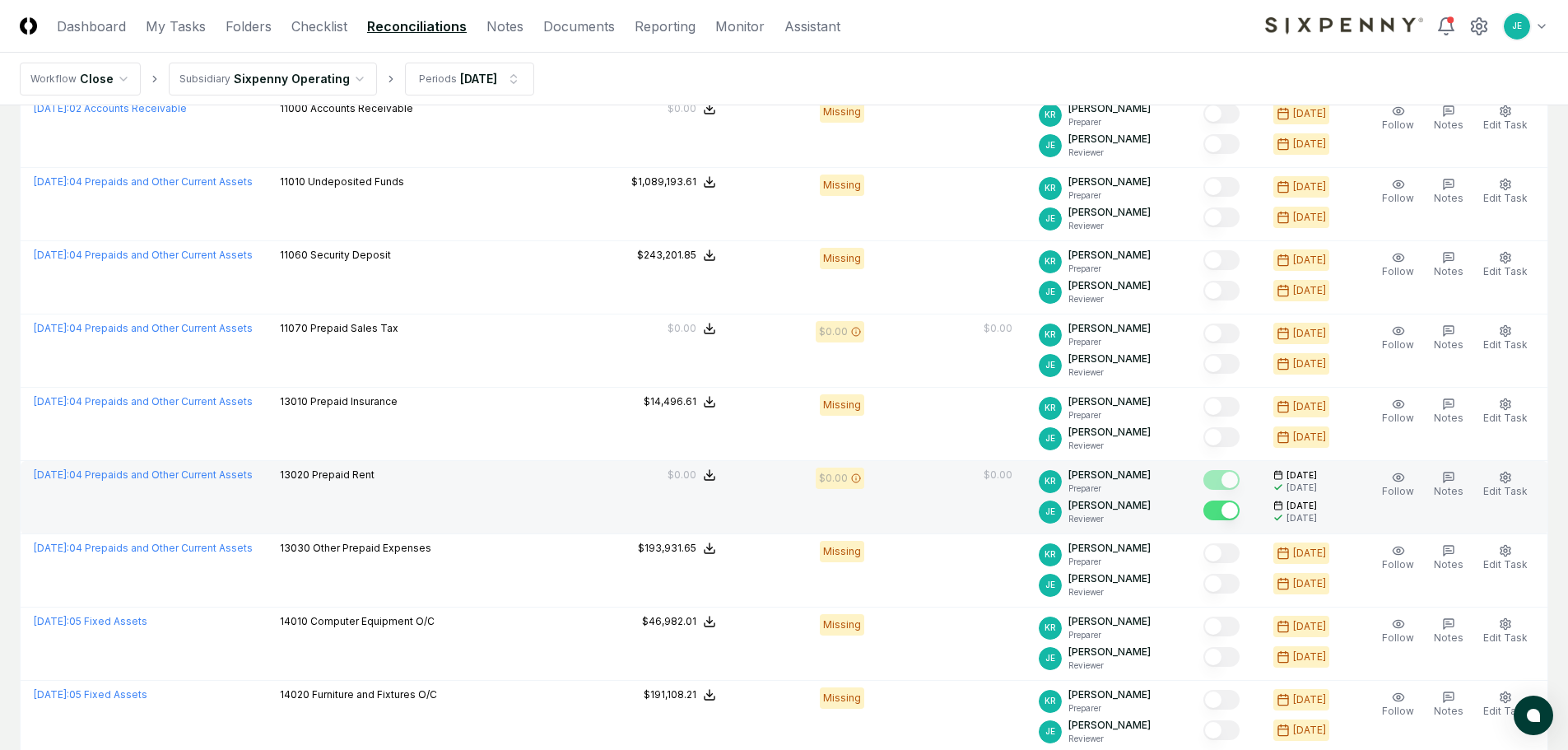
scroll to position [0, 0]
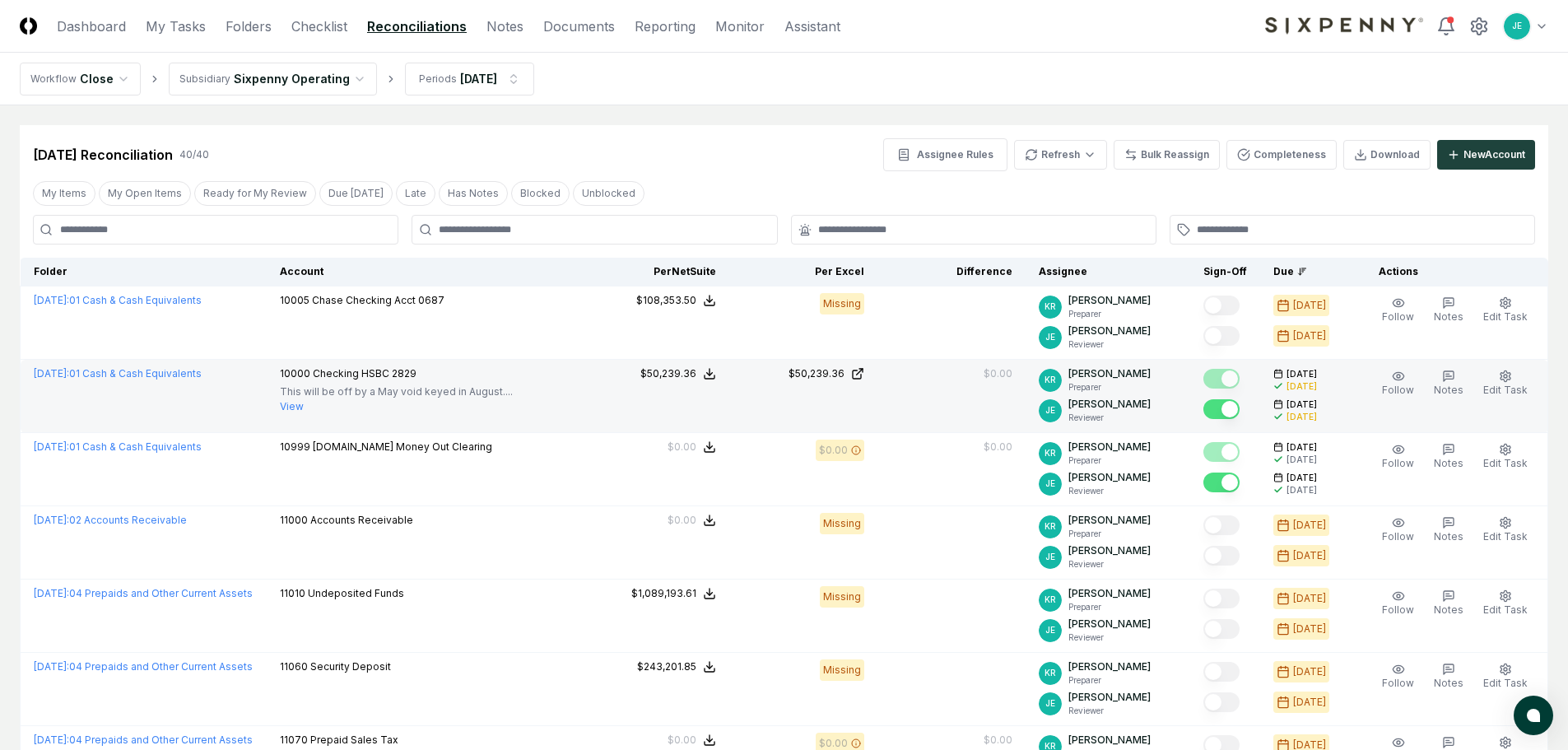
click at [647, 147] on div "[DATE] Reconciliation 40 / 40 Assignee Rules Refresh Bulk Reassign Completeness…" at bounding box center [784, 155] width 1502 height 33
